Goal: Transaction & Acquisition: Purchase product/service

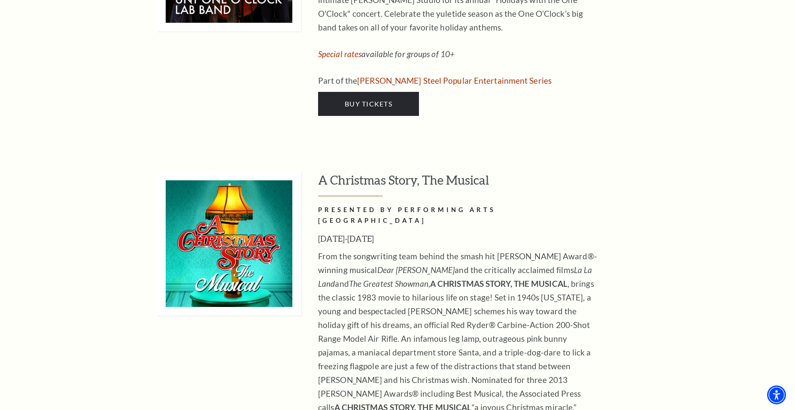
scroll to position [3072, 0]
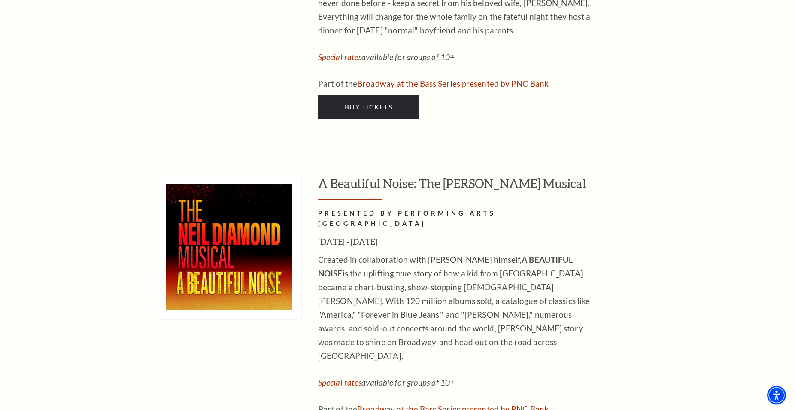
scroll to position [1559, 0]
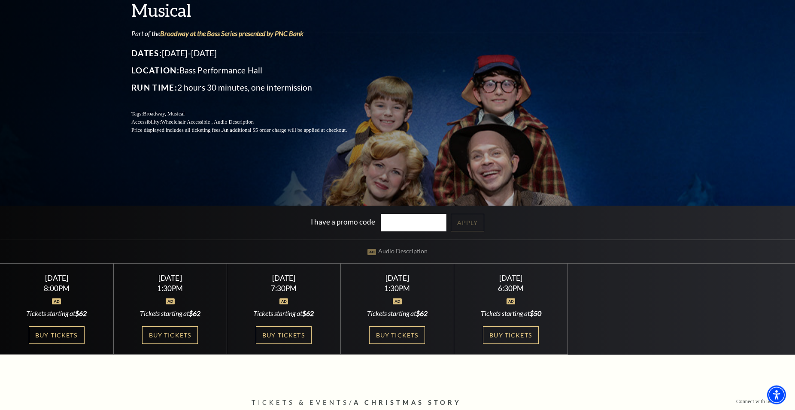
scroll to position [161, 0]
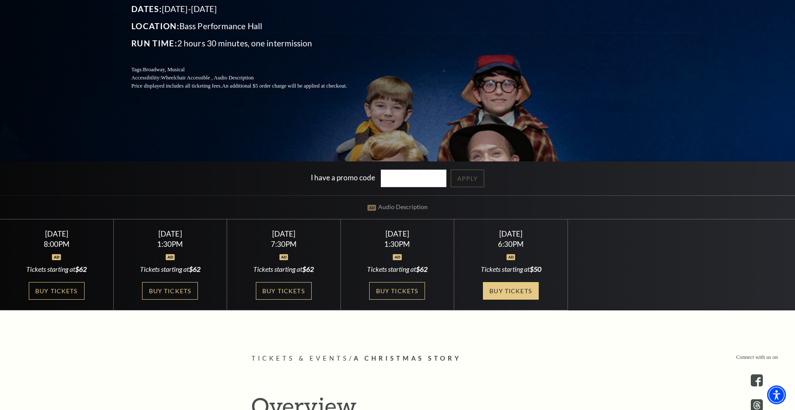
click at [512, 291] on link "Buy Tickets" at bounding box center [511, 291] width 56 height 18
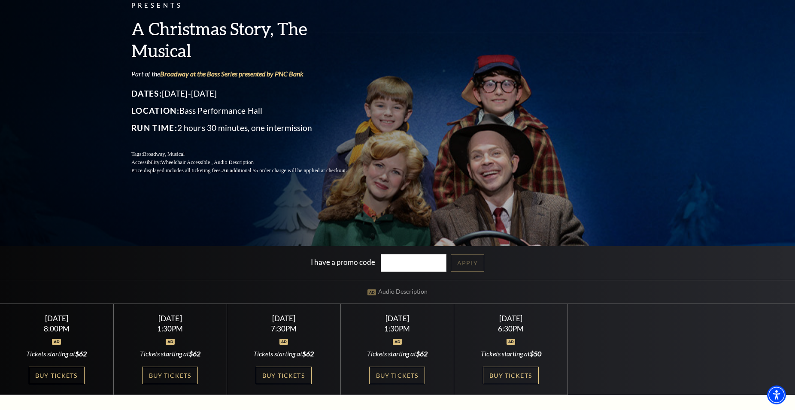
scroll to position [98, 0]
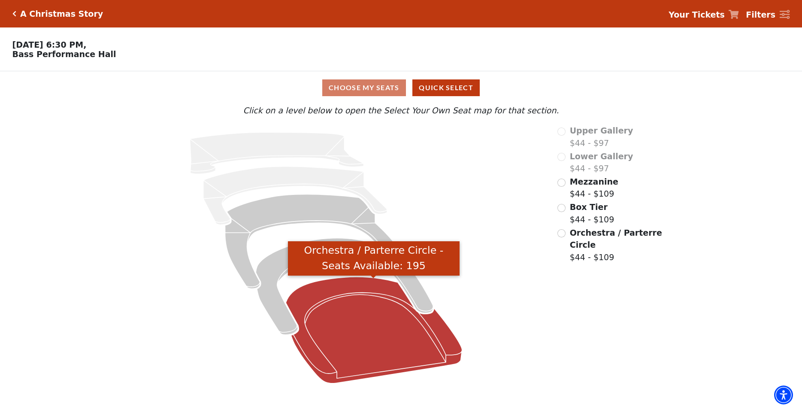
click at [380, 323] on icon "Orchestra / Parterre Circle - Seats Available: 195" at bounding box center [374, 330] width 176 height 106
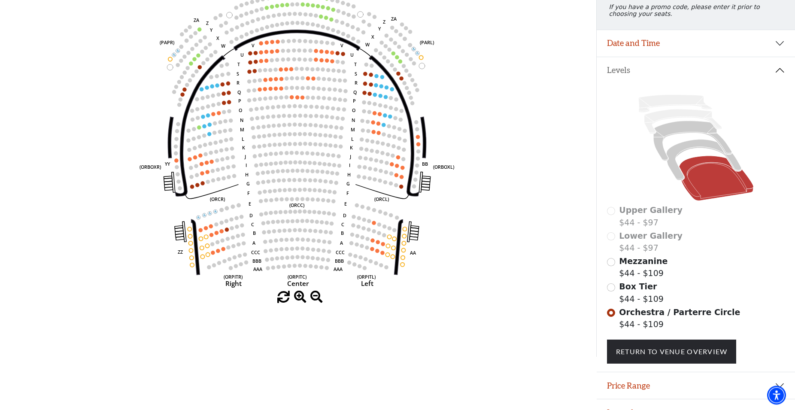
scroll to position [125, 0]
click at [302, 240] on circle at bounding box center [303, 238] width 4 height 4
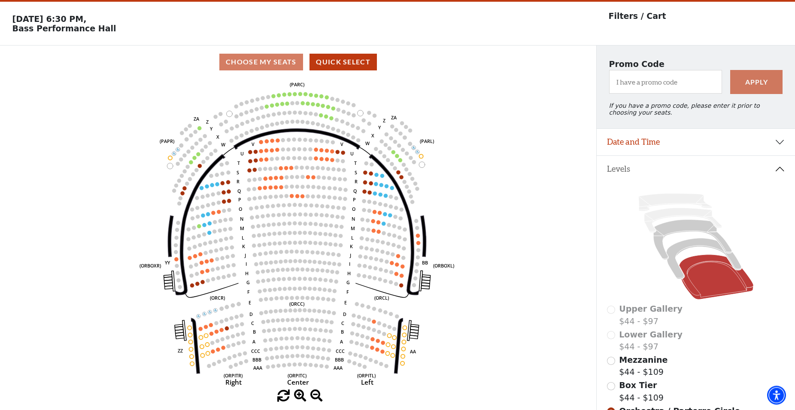
scroll to position [0, 0]
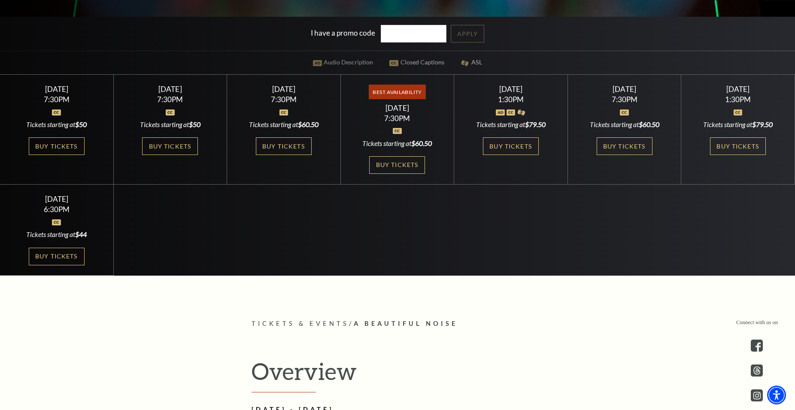
scroll to position [309, 0]
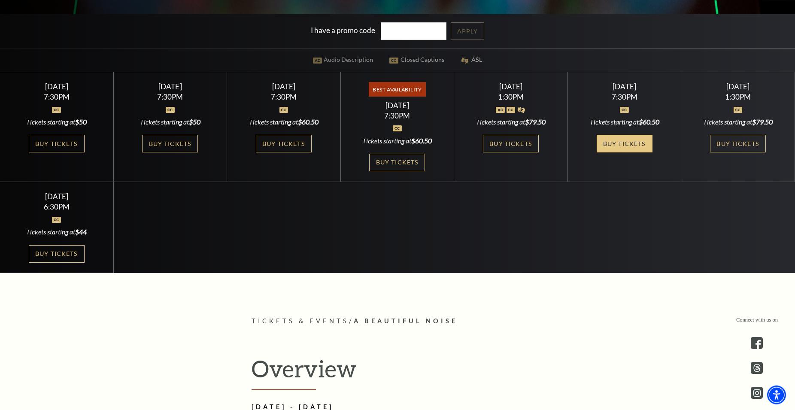
click at [637, 142] on link "Buy Tickets" at bounding box center [624, 144] width 56 height 18
click at [632, 142] on link "Buy Tickets" at bounding box center [624, 144] width 56 height 18
click at [63, 140] on link "Buy Tickets" at bounding box center [57, 144] width 56 height 18
click at [41, 144] on link "Buy Tickets" at bounding box center [57, 144] width 56 height 18
click at [60, 145] on link "Buy Tickets" at bounding box center [57, 144] width 56 height 18
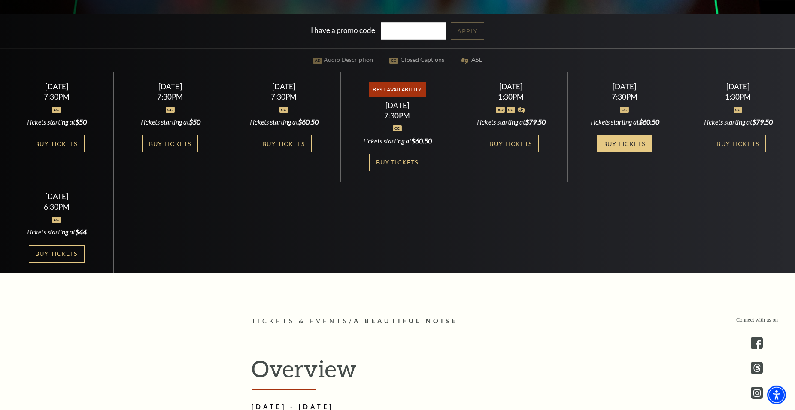
click at [606, 145] on link "Buy Tickets" at bounding box center [624, 144] width 56 height 18
click at [621, 141] on link "Buy Tickets" at bounding box center [624, 144] width 56 height 18
click at [621, 136] on link "Buy Tickets" at bounding box center [624, 144] width 56 height 18
click at [289, 141] on link "Buy Tickets" at bounding box center [284, 144] width 56 height 18
click at [288, 142] on link "Buy Tickets" at bounding box center [284, 144] width 56 height 18
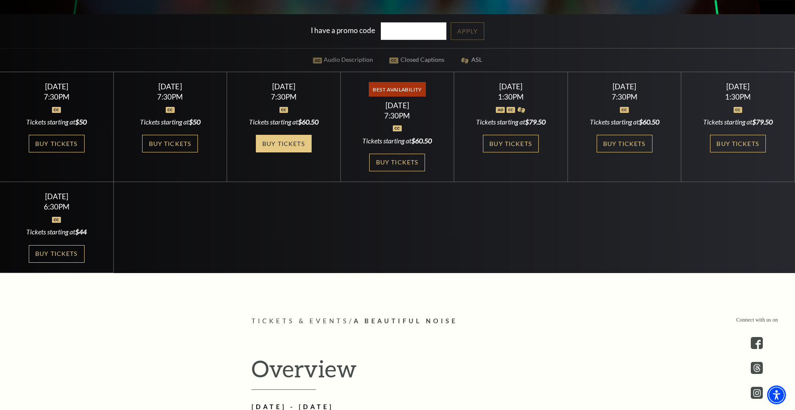
click at [271, 145] on link "Buy Tickets" at bounding box center [284, 144] width 56 height 18
click at [56, 255] on link "Buy Tickets" at bounding box center [57, 254] width 56 height 18
click at [70, 251] on link "Buy Tickets" at bounding box center [57, 254] width 56 height 18
click at [55, 249] on link "Buy Tickets" at bounding box center [57, 254] width 56 height 18
click at [55, 251] on link "Buy Tickets" at bounding box center [57, 254] width 56 height 18
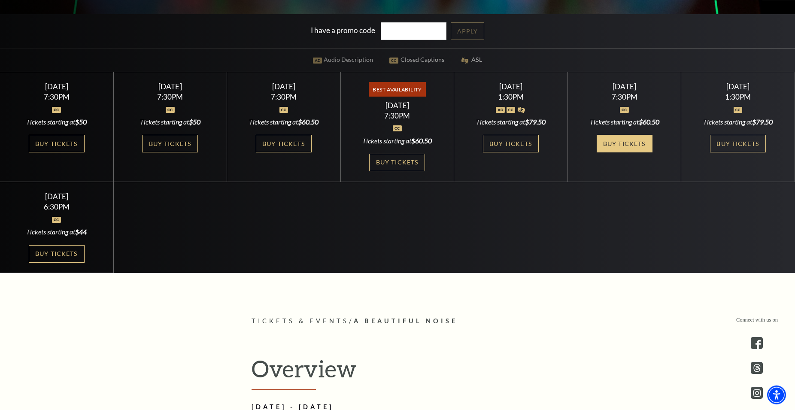
click at [628, 143] on link "Buy Tickets" at bounding box center [624, 144] width 56 height 18
click at [608, 142] on link "Buy Tickets" at bounding box center [624, 144] width 56 height 18
click at [607, 142] on link "Buy Tickets" at bounding box center [624, 144] width 56 height 18
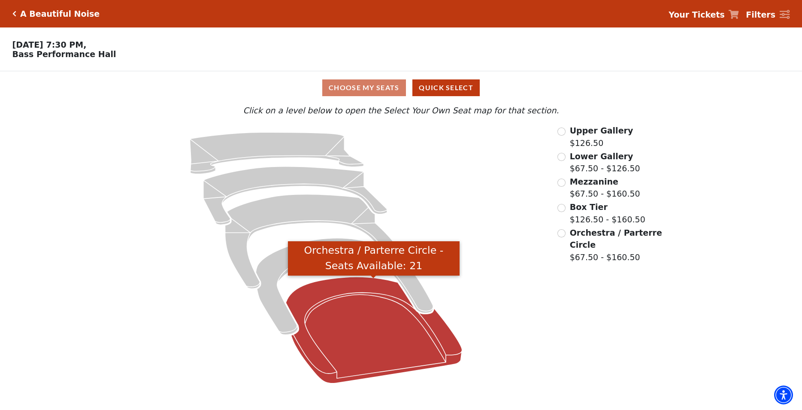
click at [346, 324] on icon "Orchestra / Parterre Circle - Seats Available: 21" at bounding box center [374, 330] width 176 height 106
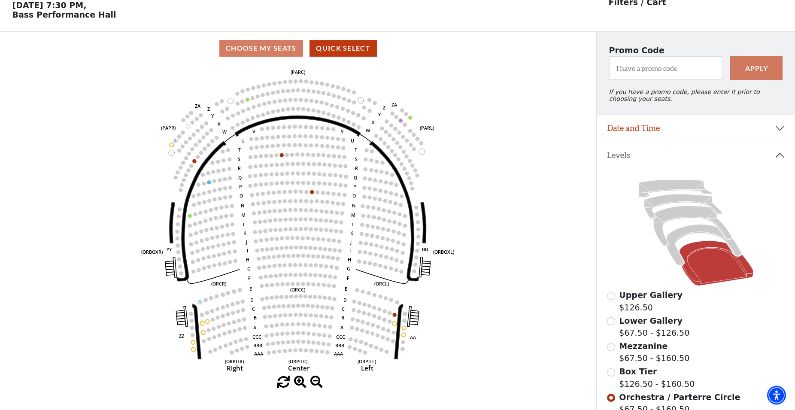
scroll to position [40, 0]
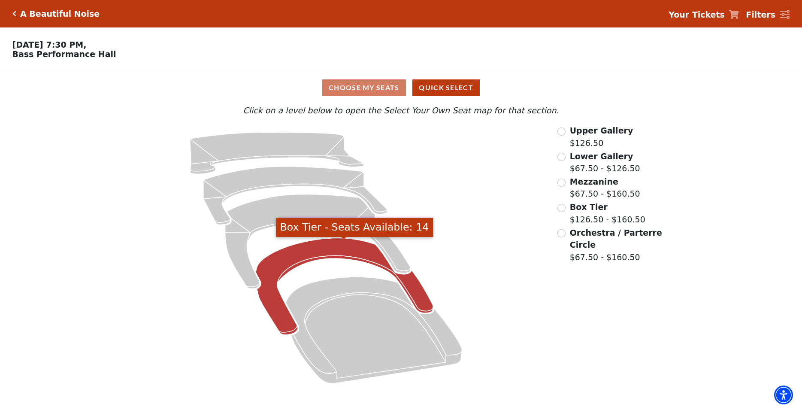
click at [323, 248] on icon "Box Tier - Seats Available: 14" at bounding box center [344, 286] width 177 height 97
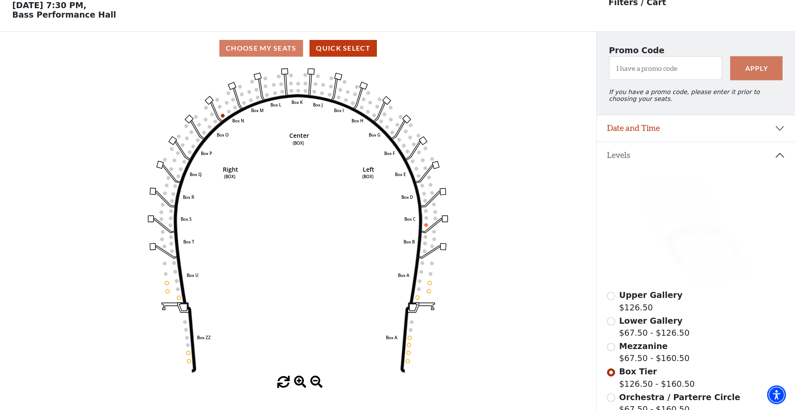
scroll to position [40, 0]
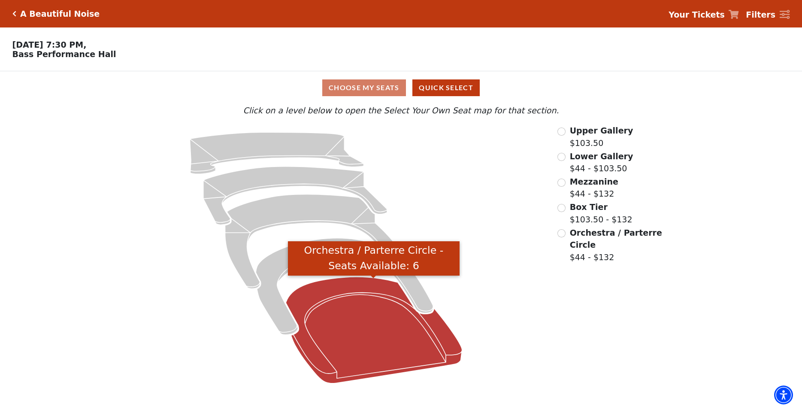
click at [353, 329] on icon "Orchestra / Parterre Circle - Seats Available: 6" at bounding box center [374, 330] width 176 height 106
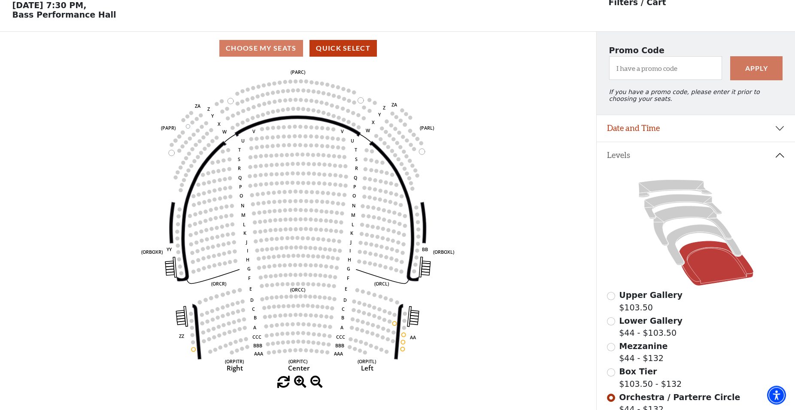
scroll to position [40, 0]
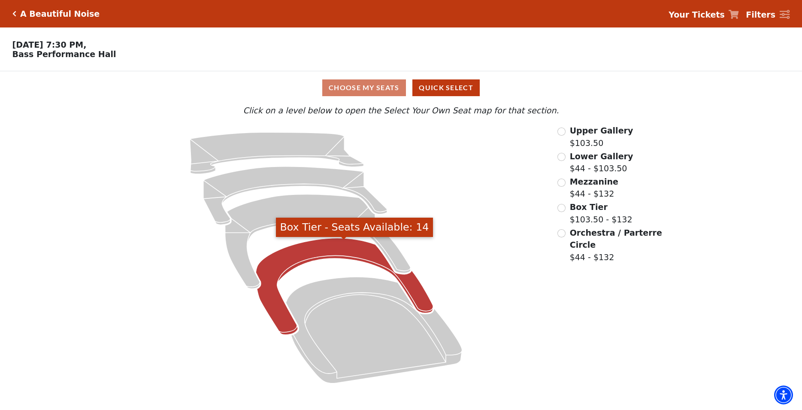
click at [281, 258] on icon "Box Tier - Seats Available: 14" at bounding box center [344, 286] width 177 height 97
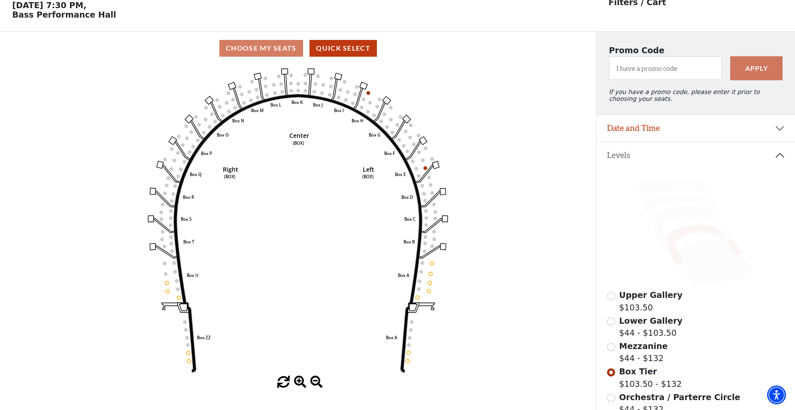
scroll to position [40, 0]
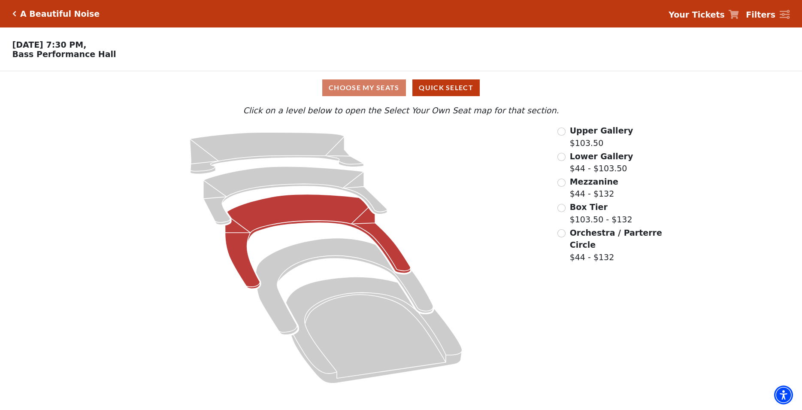
click at [296, 207] on icon "Mezzanine - Seats Available: 20" at bounding box center [317, 241] width 185 height 94
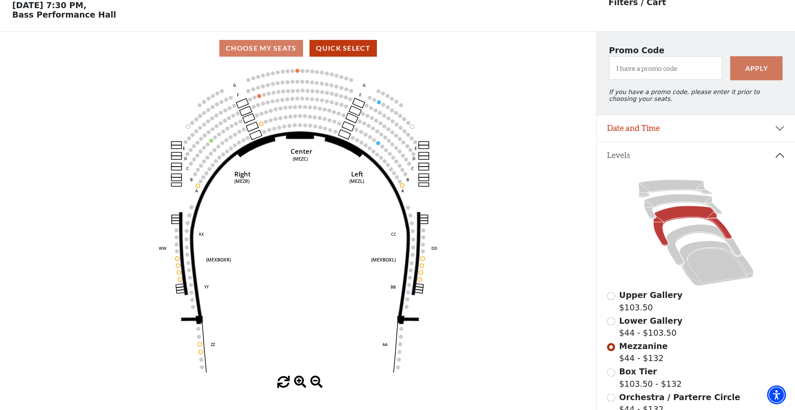
scroll to position [40, 0]
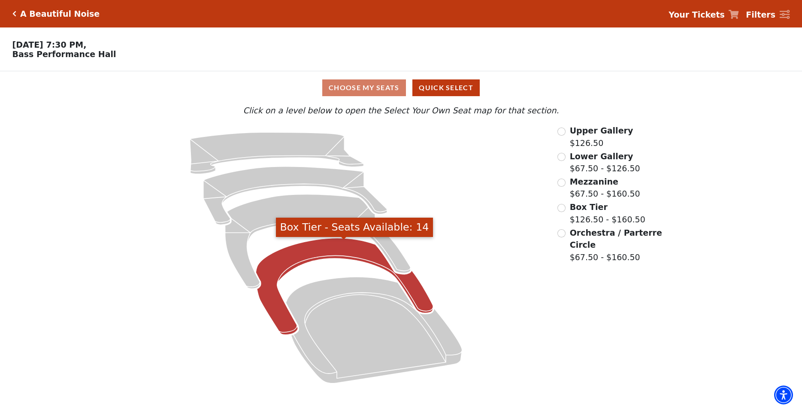
click at [327, 250] on icon "Box Tier - Seats Available: 14" at bounding box center [344, 286] width 177 height 97
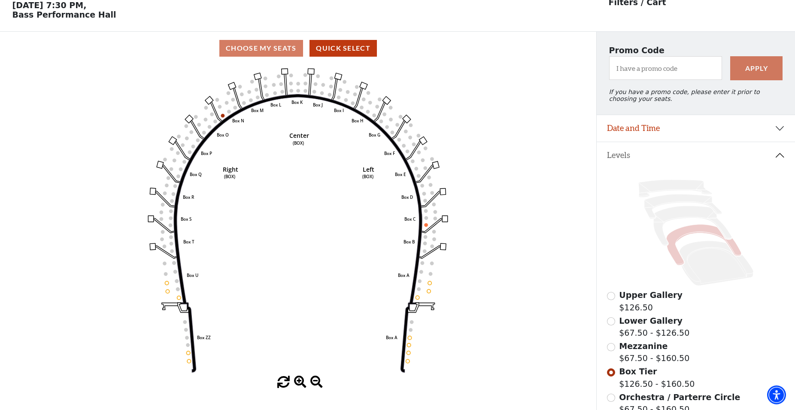
scroll to position [40, 0]
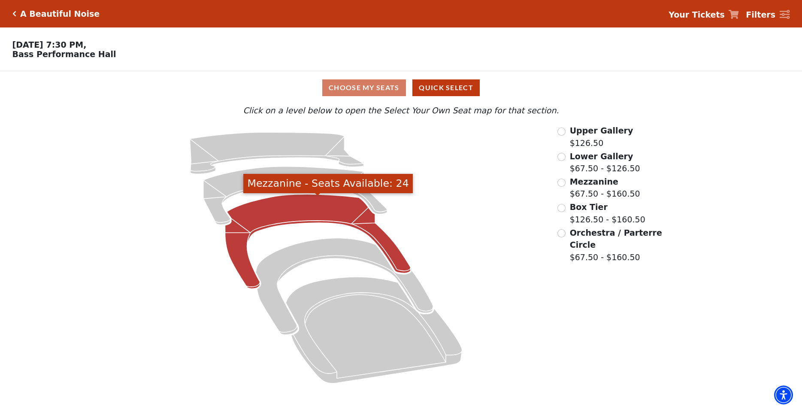
click at [294, 214] on icon "Mezzanine - Seats Available: 24" at bounding box center [317, 241] width 185 height 94
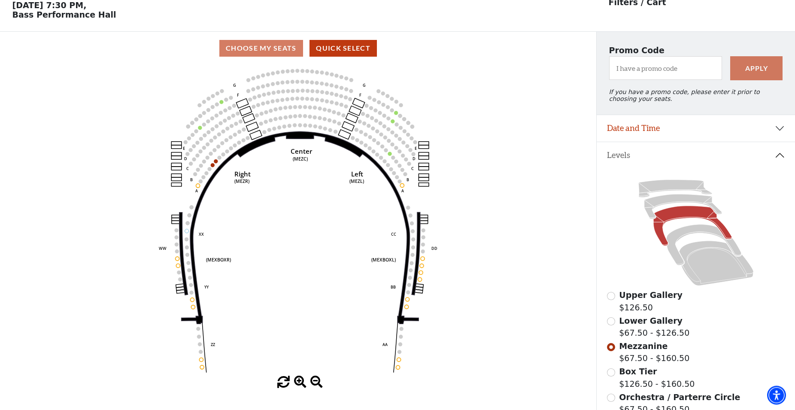
scroll to position [40, 0]
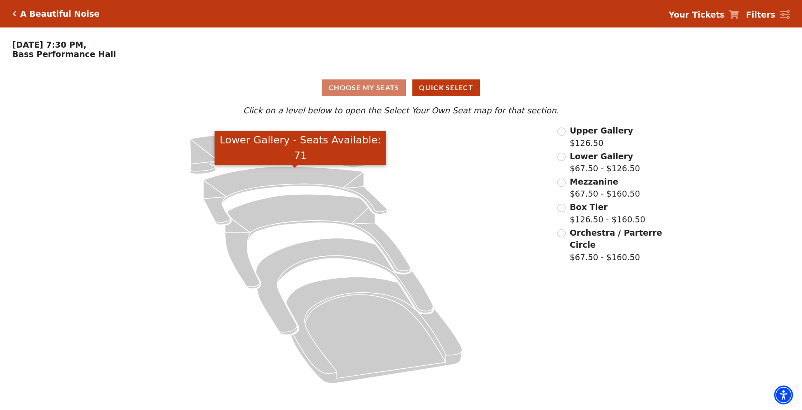
click at [255, 182] on icon "Lower Gallery - Seats Available: 71" at bounding box center [295, 196] width 184 height 58
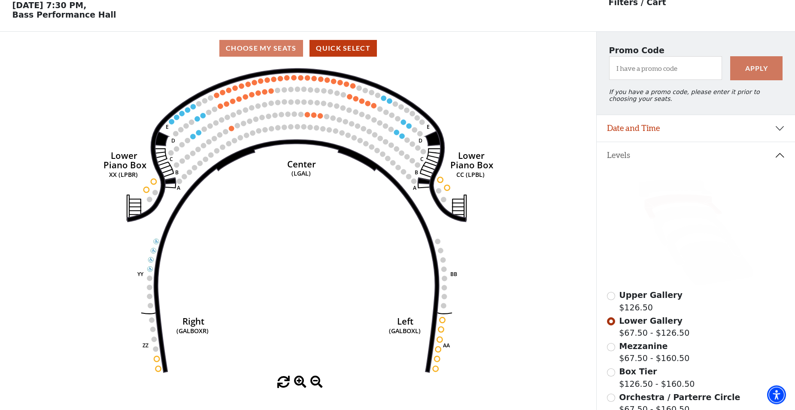
scroll to position [40, 0]
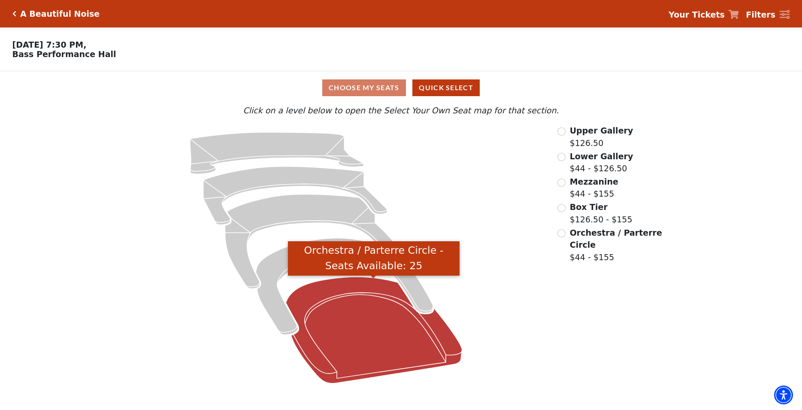
click at [338, 327] on icon "Orchestra / Parterre Circle - Seats Available: 25" at bounding box center [374, 330] width 176 height 106
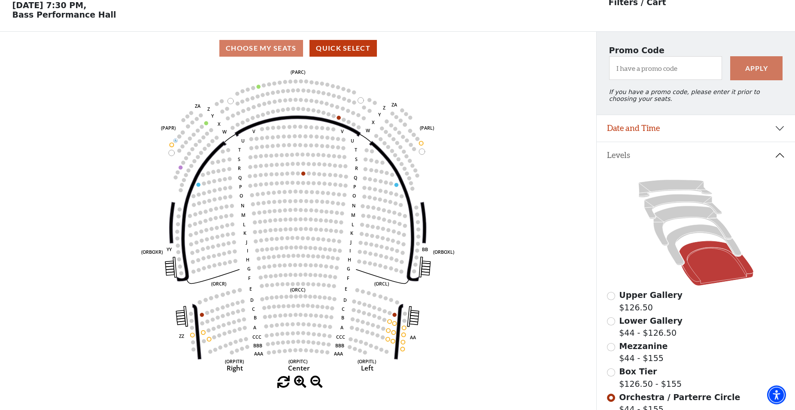
scroll to position [40, 0]
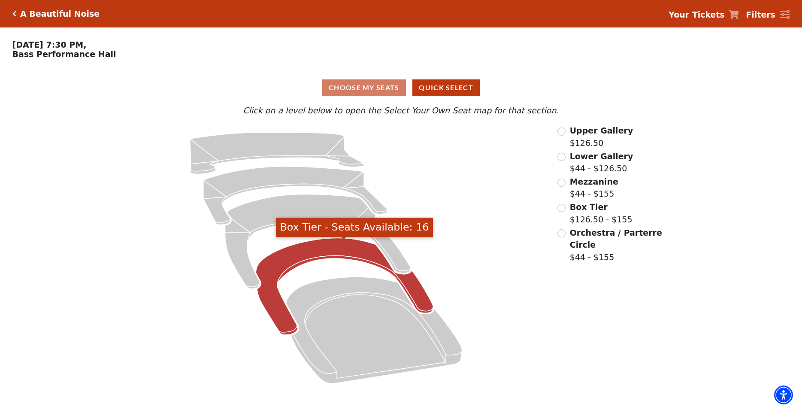
click at [315, 258] on icon "Box Tier - Seats Available: 16" at bounding box center [344, 286] width 177 height 97
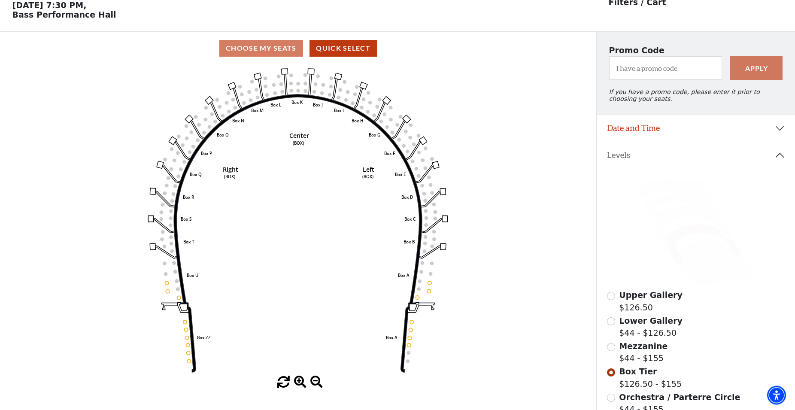
scroll to position [40, 0]
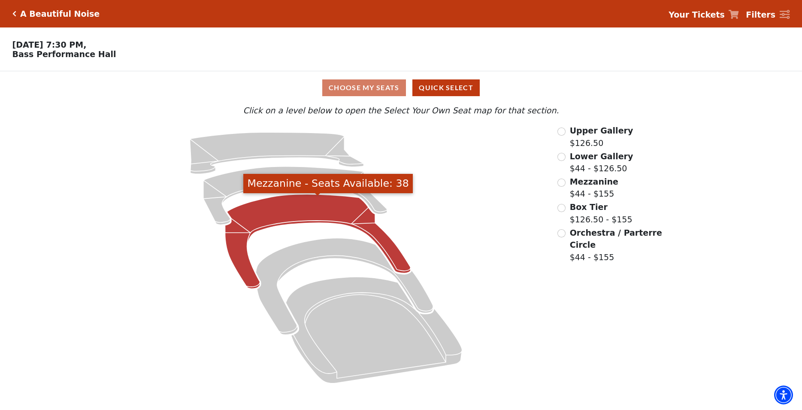
click at [315, 215] on icon "Mezzanine - Seats Available: 38" at bounding box center [317, 241] width 185 height 94
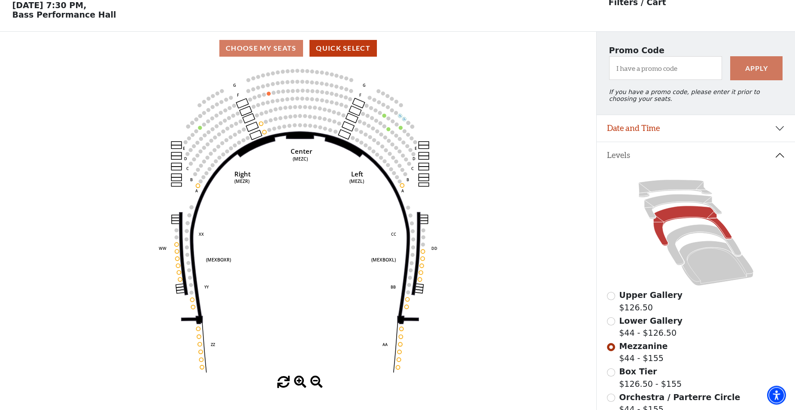
scroll to position [40, 0]
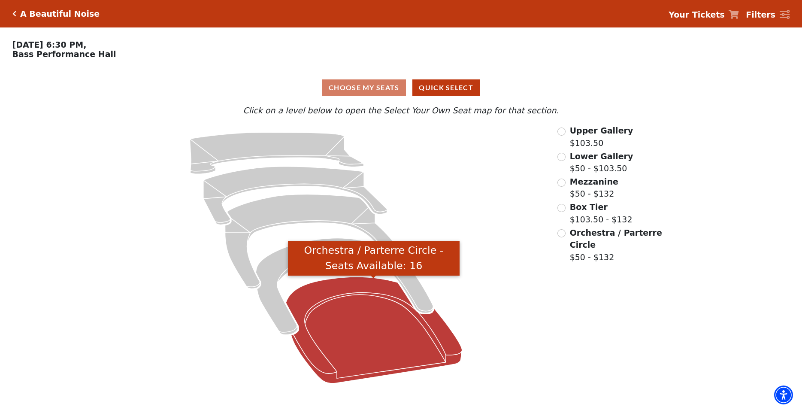
click at [358, 333] on icon "Orchestra / Parterre Circle - Seats Available: 16" at bounding box center [374, 330] width 176 height 106
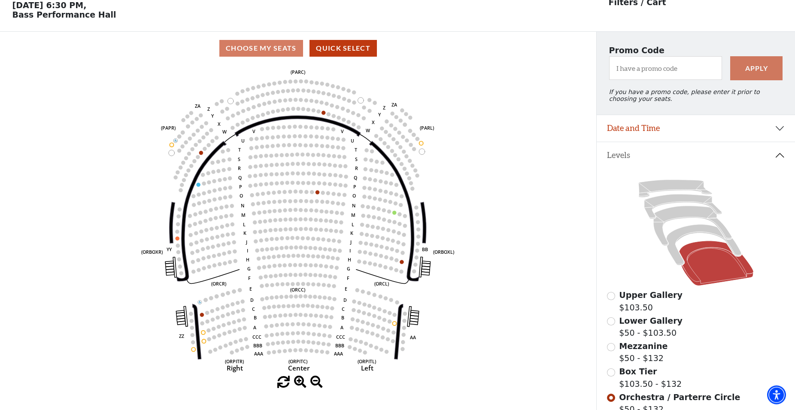
scroll to position [40, 0]
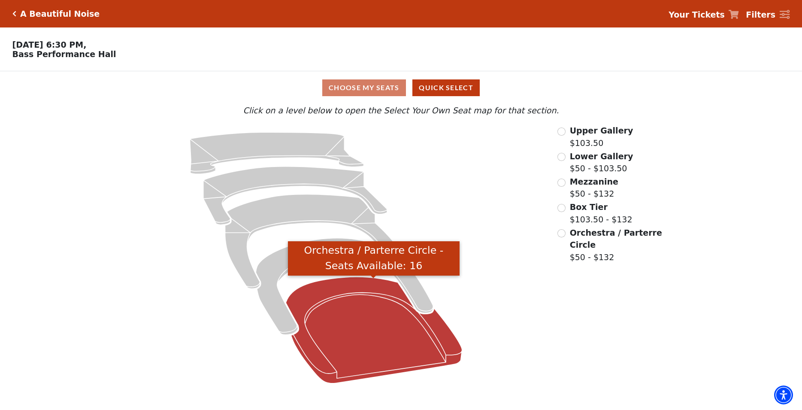
click at [330, 294] on icon "Orchestra / Parterre Circle - Seats Available: 16" at bounding box center [374, 330] width 176 height 106
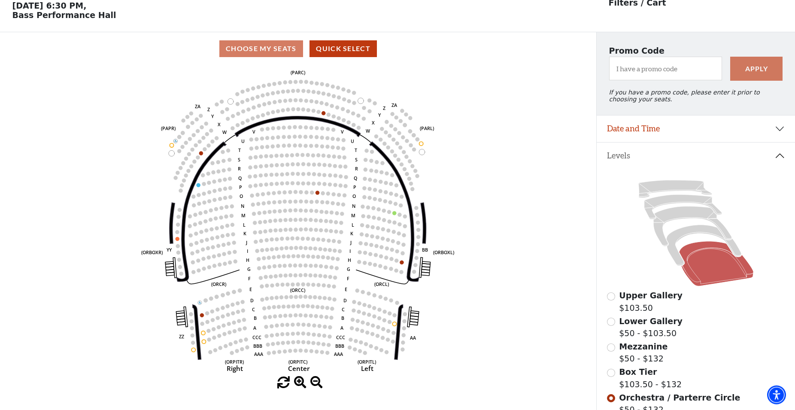
scroll to position [40, 0]
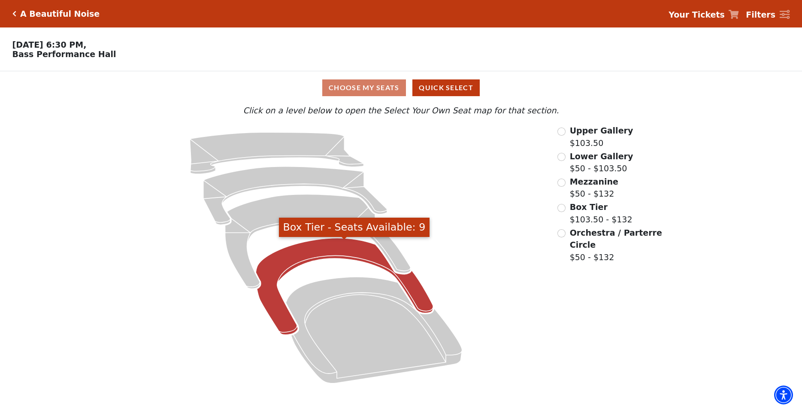
click at [312, 254] on icon "Box Tier - Seats Available: 9" at bounding box center [344, 286] width 177 height 97
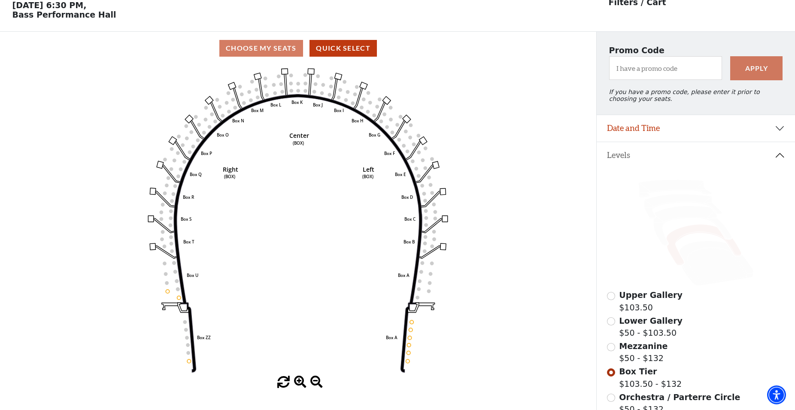
scroll to position [40, 0]
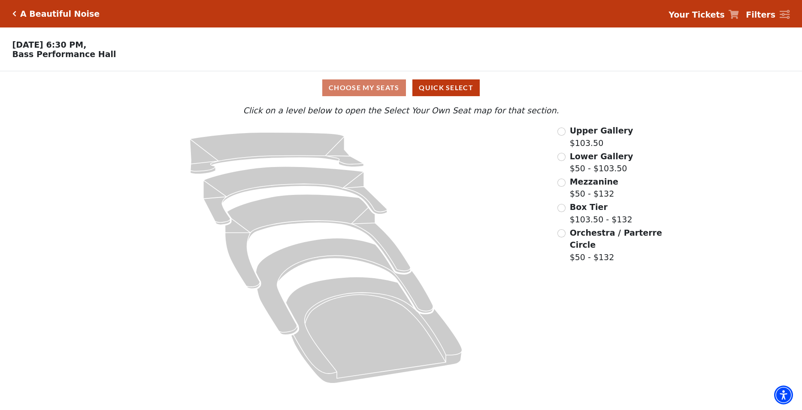
click at [272, 216] on icon at bounding box center [317, 241] width 185 height 94
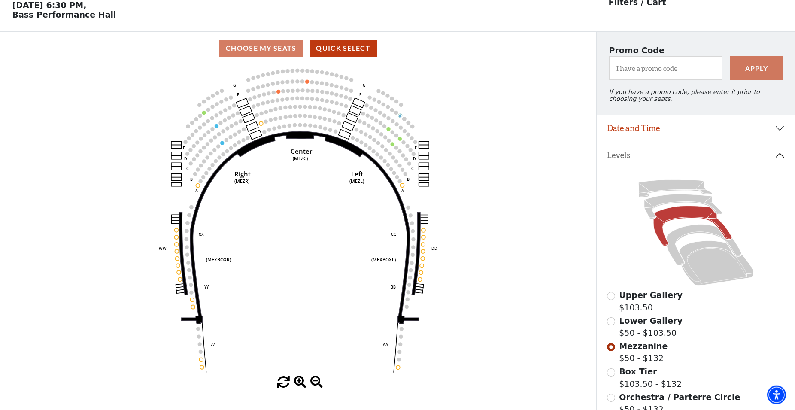
scroll to position [40, 0]
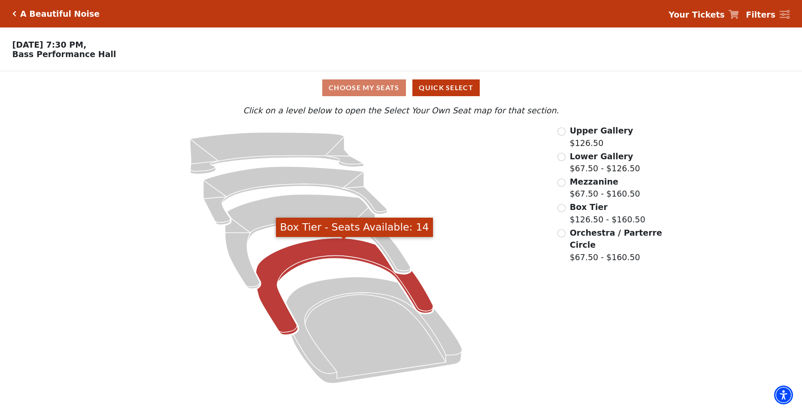
click at [285, 263] on icon "Box Tier - Seats Available: 14" at bounding box center [344, 286] width 177 height 97
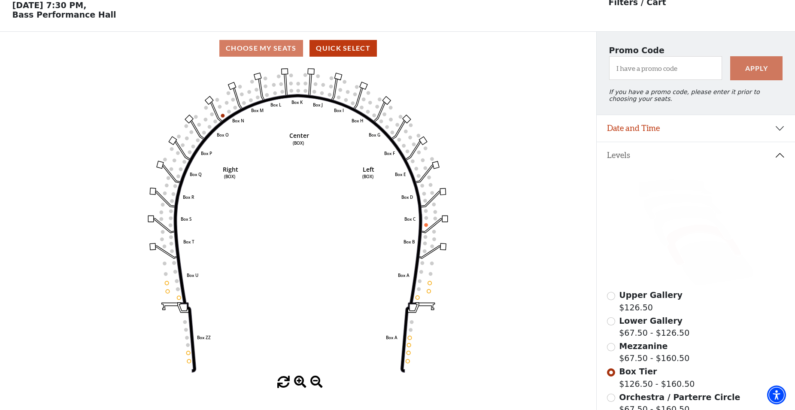
scroll to position [40, 0]
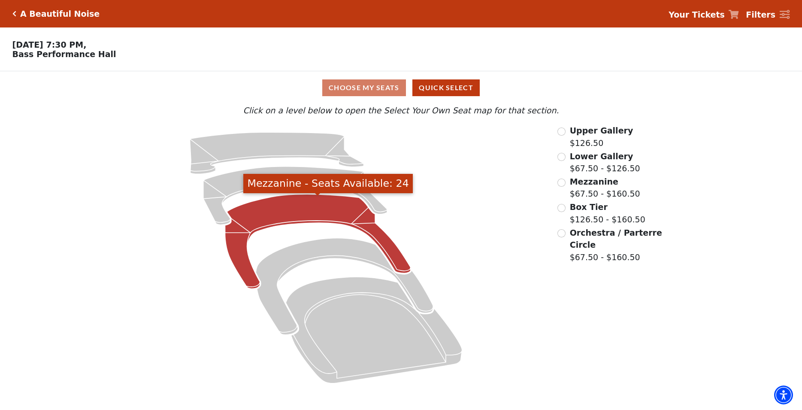
click at [310, 217] on icon "Mezzanine - Seats Available: 24" at bounding box center [317, 241] width 185 height 94
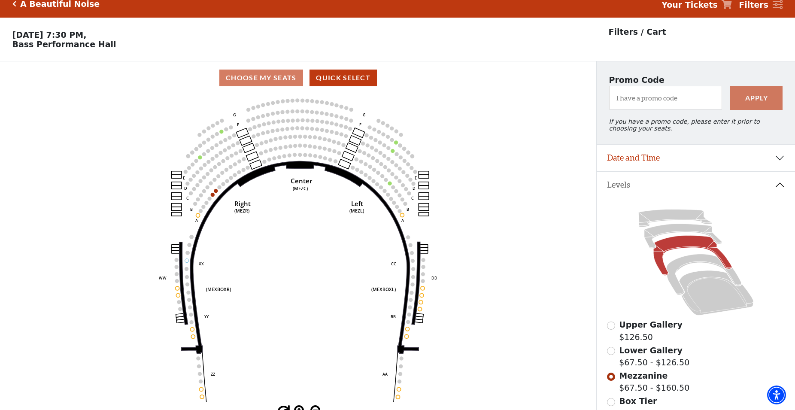
scroll to position [8, 0]
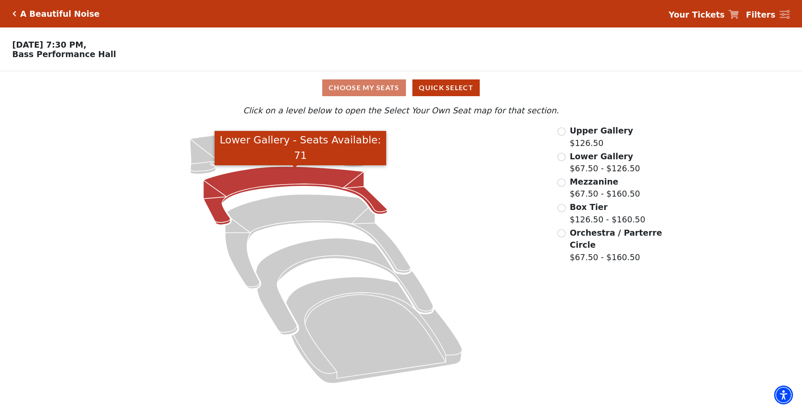
click at [247, 180] on icon "Lower Gallery - Seats Available: 71" at bounding box center [295, 196] width 184 height 58
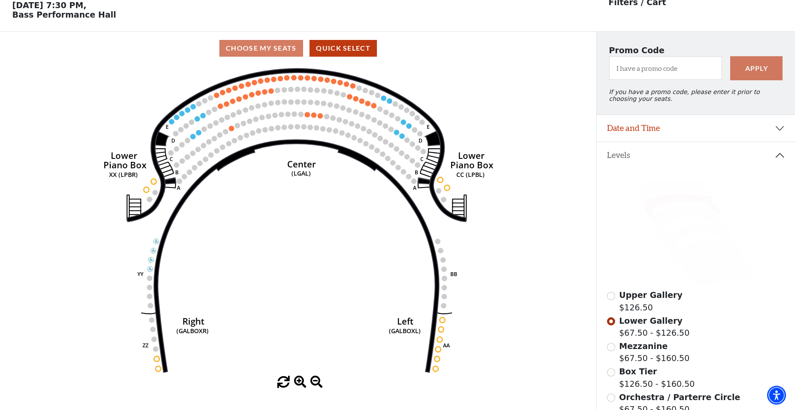
scroll to position [40, 0]
